Goal: Find specific page/section: Find specific page/section

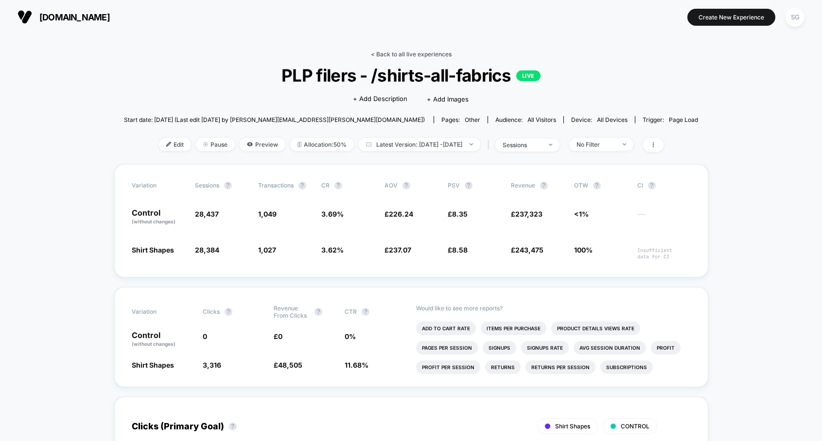
click at [394, 54] on link "< Back to all live experiences" at bounding box center [411, 54] width 81 height 7
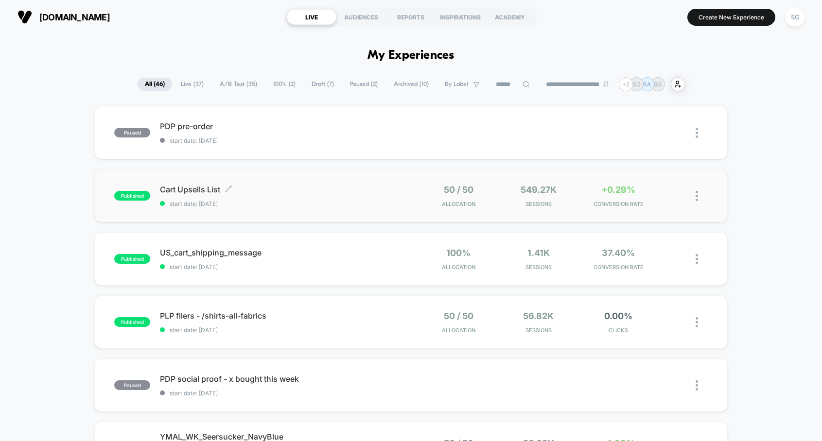
click at [203, 191] on span "Cart Upsells List Click to edit experience details" at bounding box center [285, 190] width 250 height 10
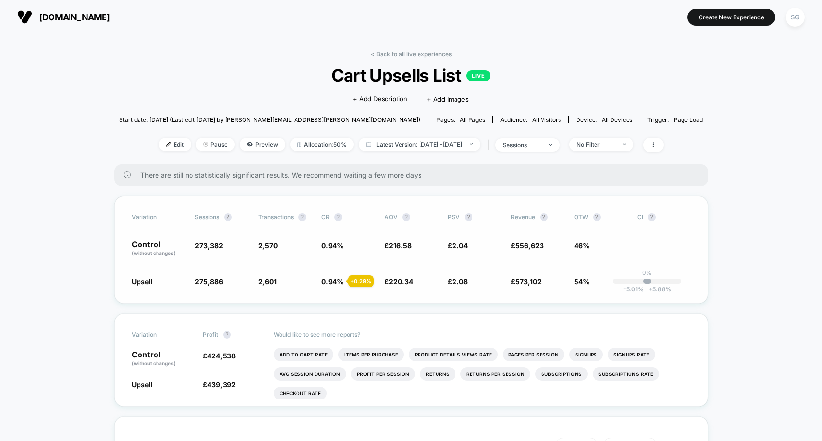
scroll to position [1, 0]
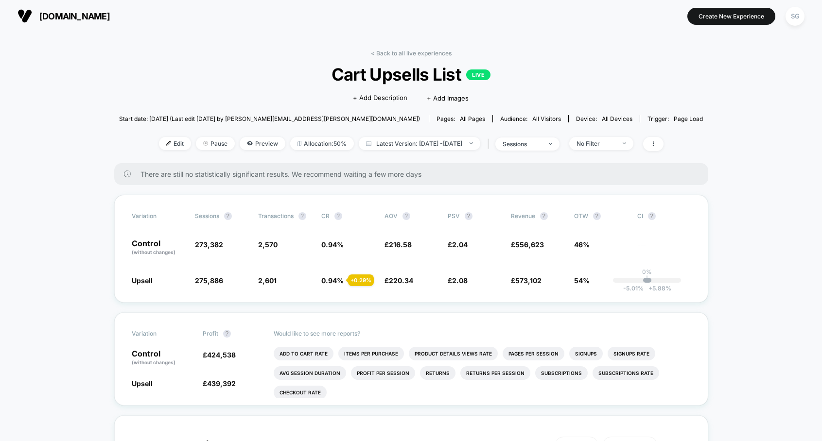
click at [783, 17] on button "SG" at bounding box center [795, 16] width 25 height 20
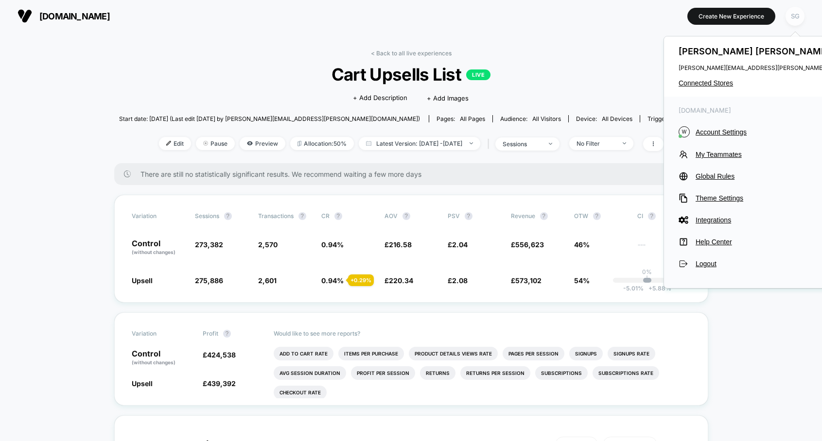
click at [795, 15] on div "SG" at bounding box center [794, 16] width 19 height 19
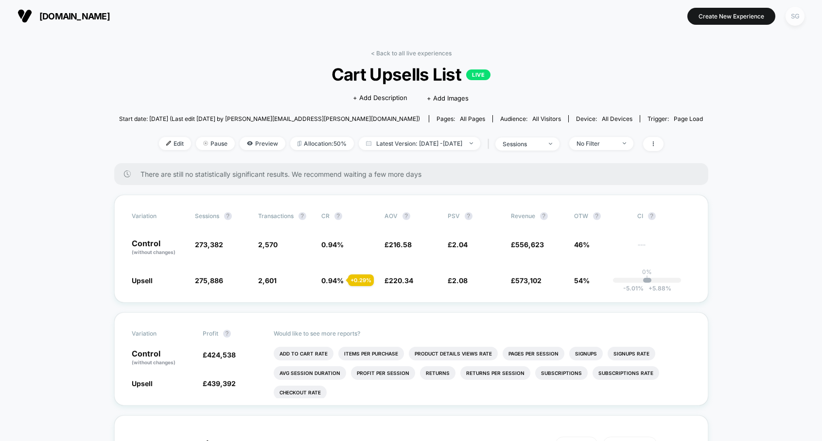
click at [794, 22] on div "SG" at bounding box center [794, 16] width 19 height 19
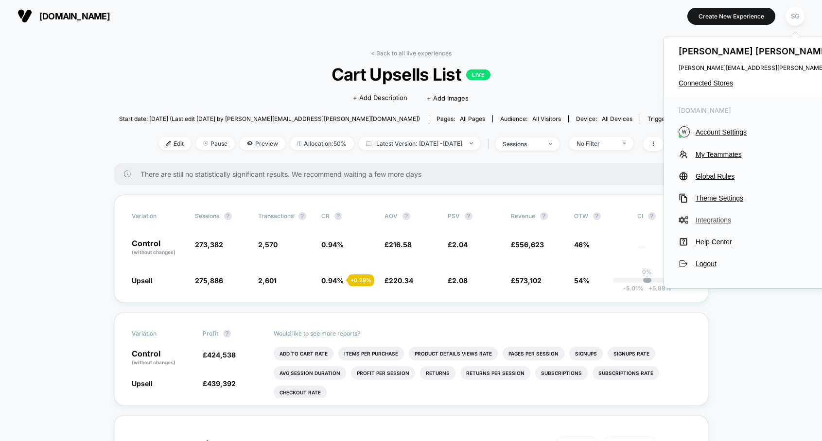
click at [715, 222] on span "Integrations" at bounding box center [784, 220] width 176 height 8
